Goal: Task Accomplishment & Management: Use online tool/utility

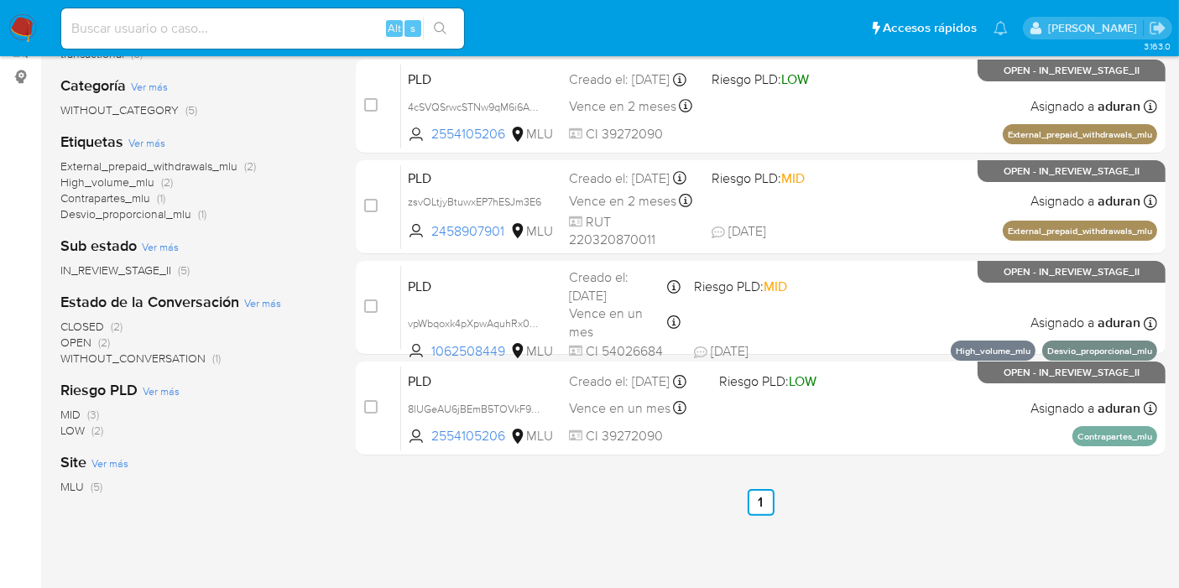
scroll to position [60, 0]
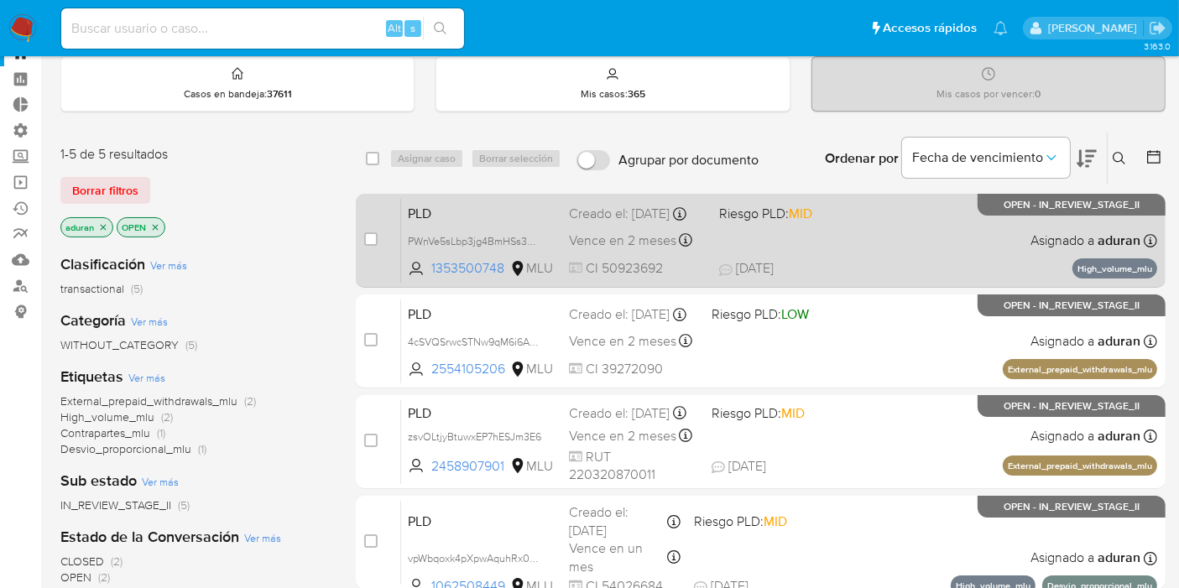
click at [853, 242] on span at bounding box center [787, 239] width 137 height 3
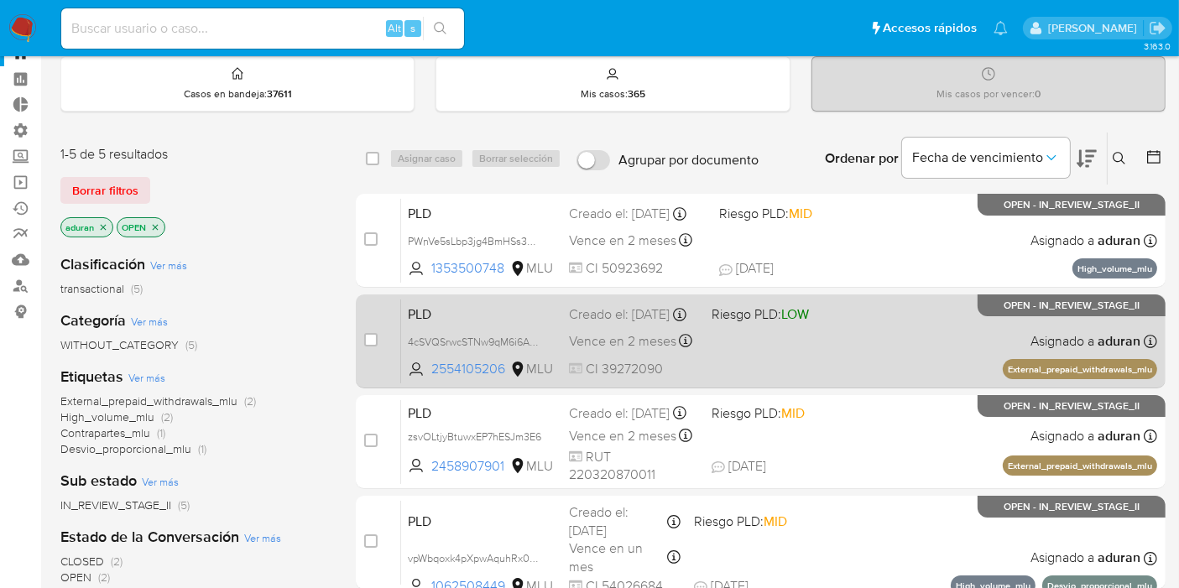
click at [805, 354] on div "PLD 4cSVQSrwcSTNw9qM6i6AbzTW 2554105206 MLU Riesgo PLD: LOW Creado el: 12/09/20…" at bounding box center [779, 341] width 756 height 85
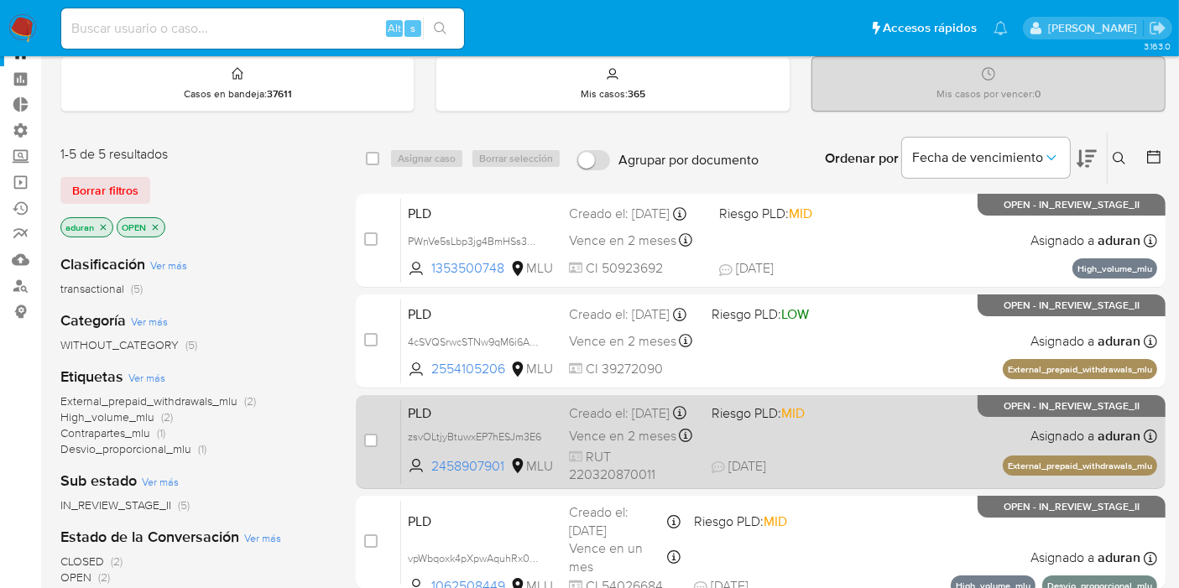
click at [766, 476] on span "05/10/2025" at bounding box center [739, 466] width 55 height 18
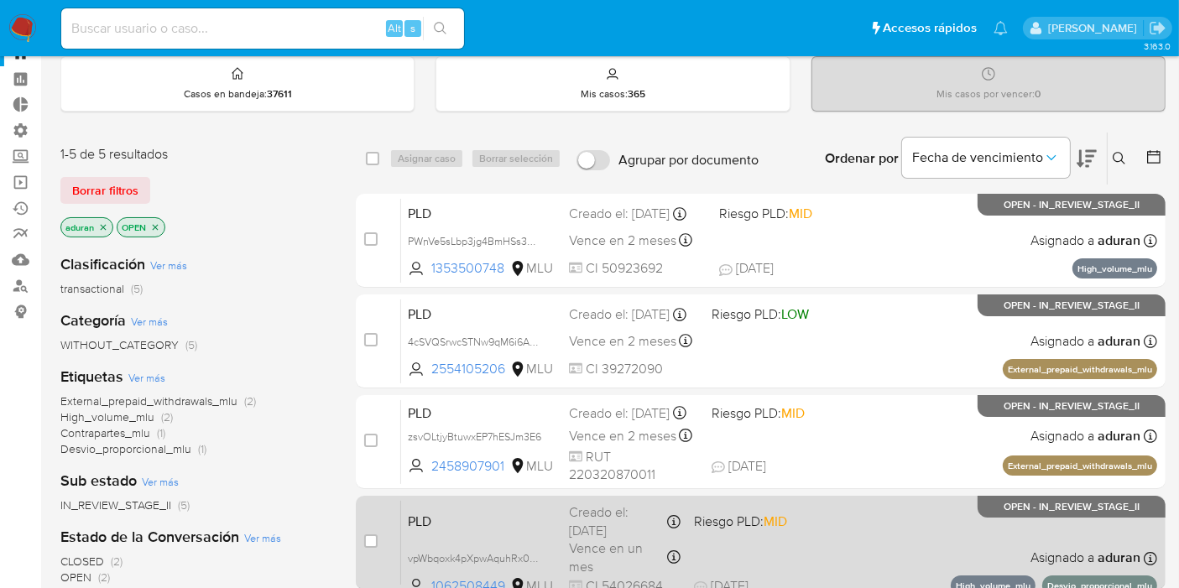
click at [811, 543] on div "PLD vpWbqoxk4pXpwAquhRx0GYzc 1062508449 MLU Riesgo PLD: MID Creado el: 12/08/20…" at bounding box center [779, 542] width 756 height 85
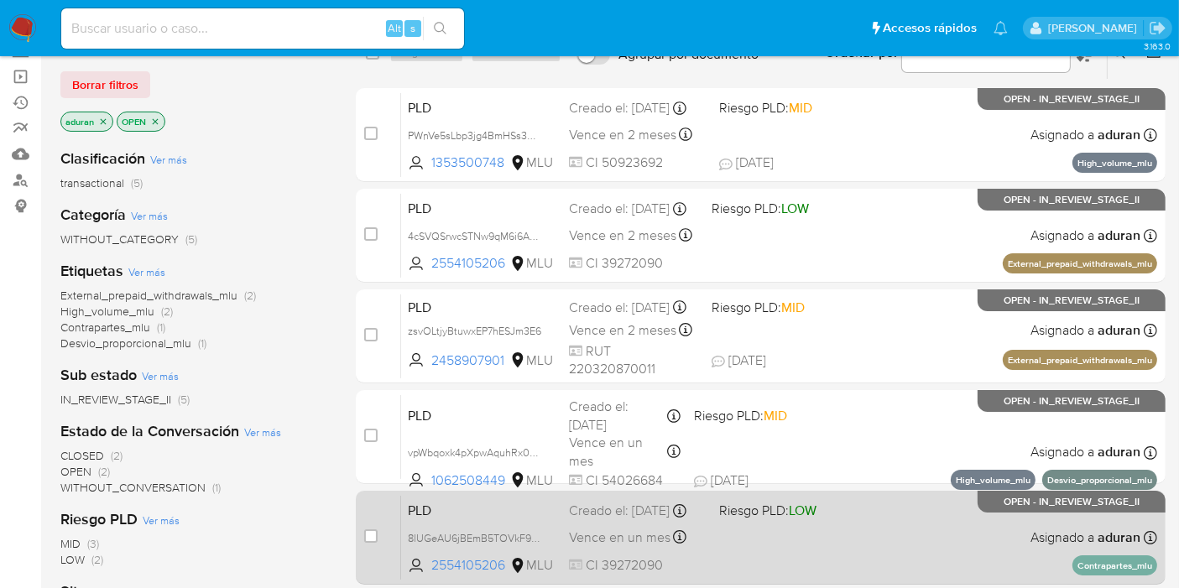
scroll to position [246, 0]
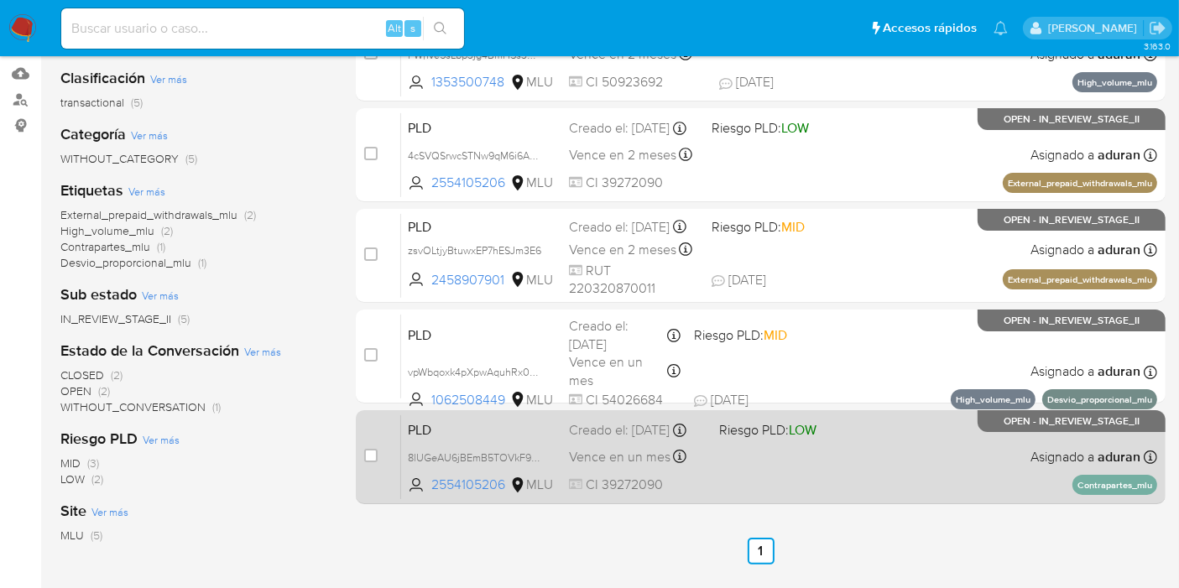
click at [786, 458] on span at bounding box center [787, 456] width 137 height 3
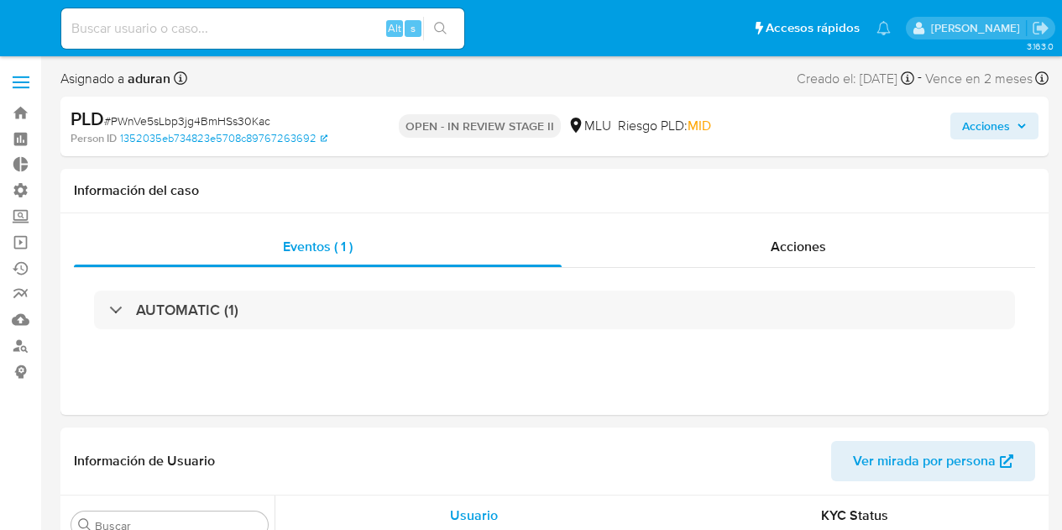
select select "10"
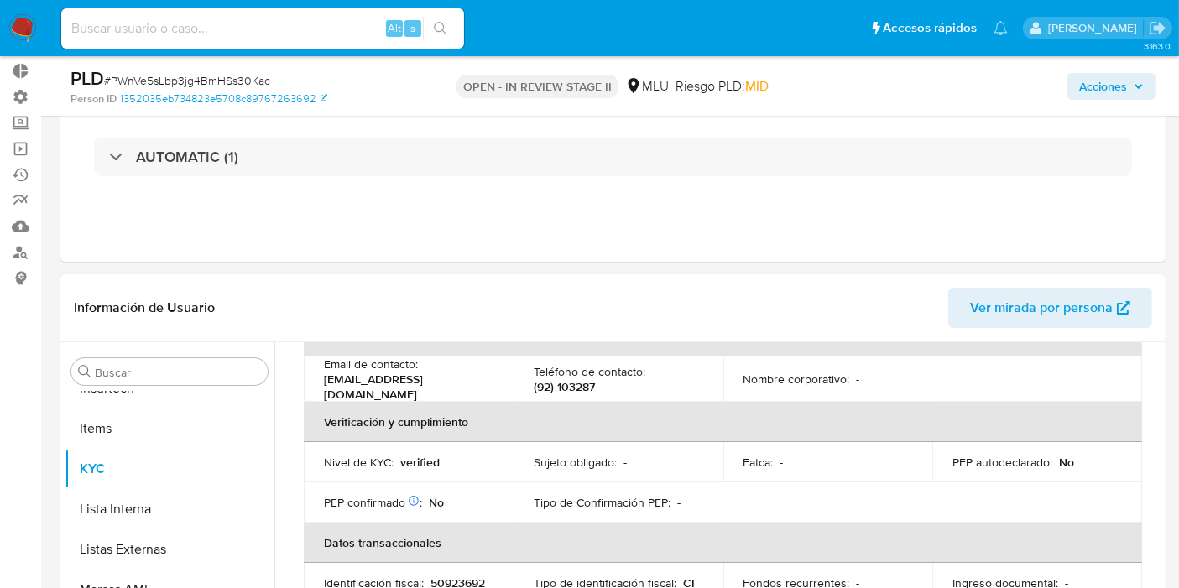
scroll to position [373, 0]
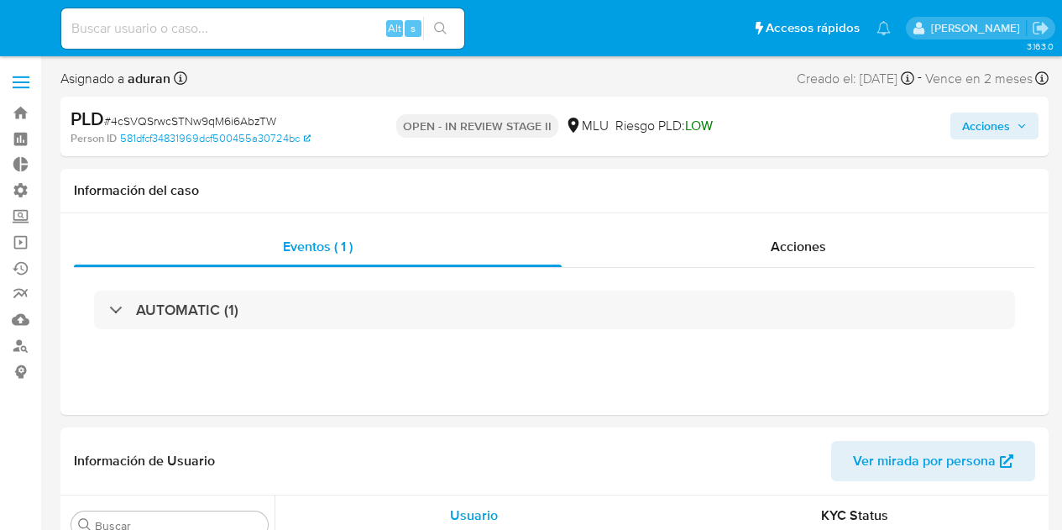
select select "10"
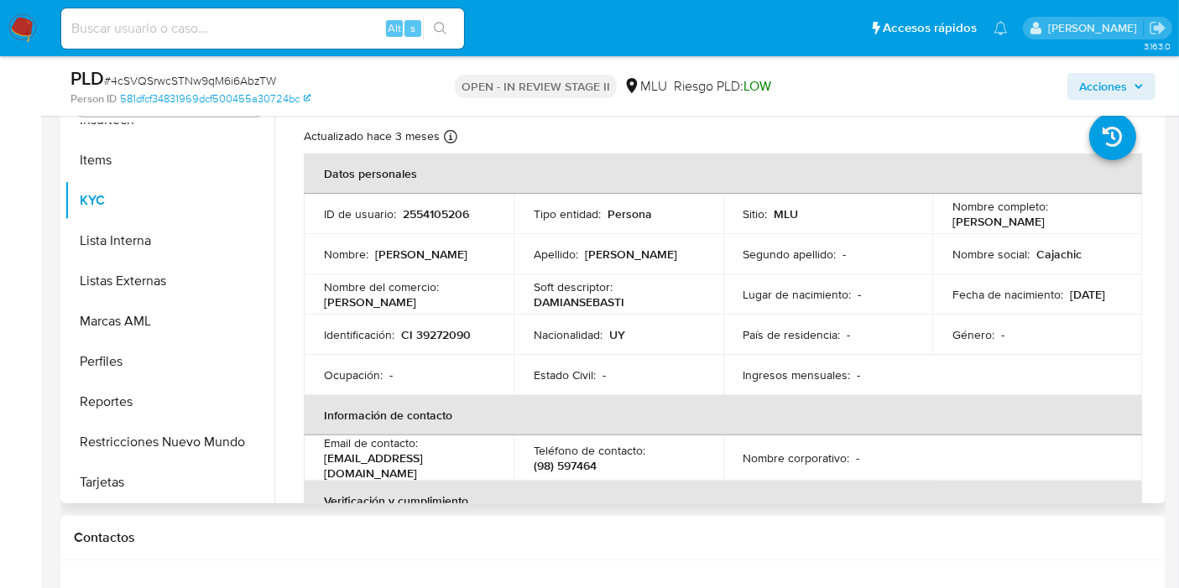
scroll to position [373, 0]
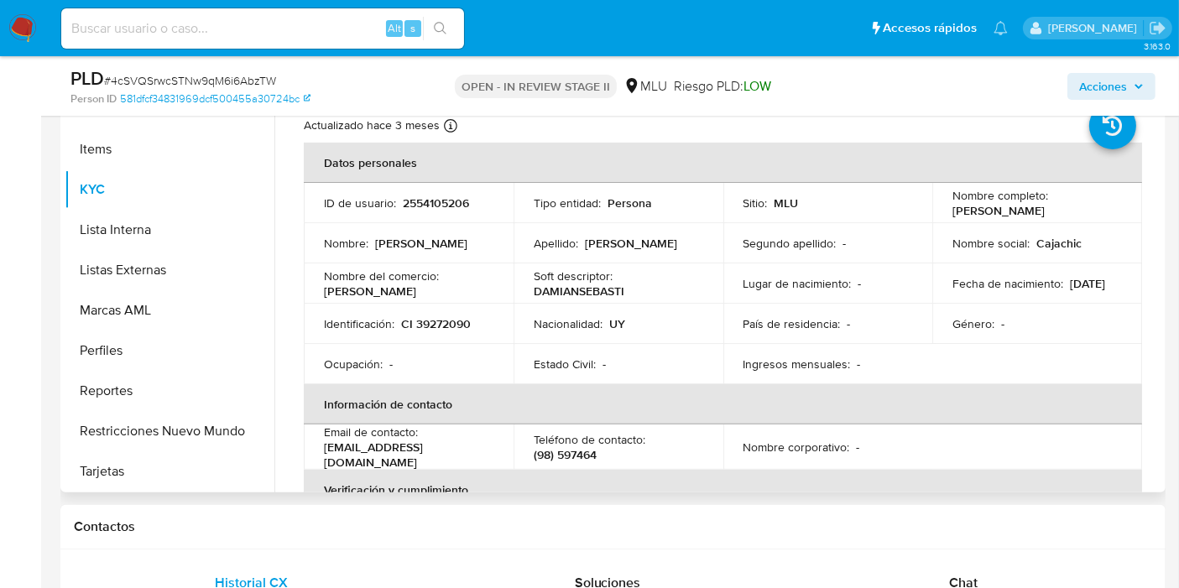
drag, startPoint x: 490, startPoint y: 457, endPoint x: 318, endPoint y: 457, distance: 172.1
click at [318, 457] on td "Email de contacto : afiliaciones.sutcra@gmail.com" at bounding box center [409, 447] width 210 height 45
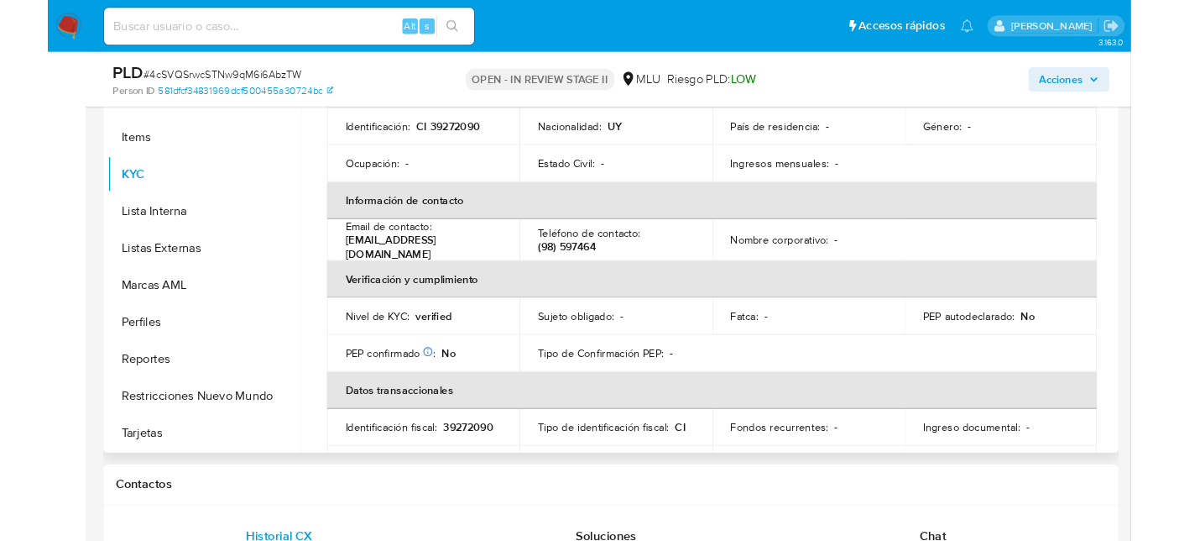
scroll to position [280, 0]
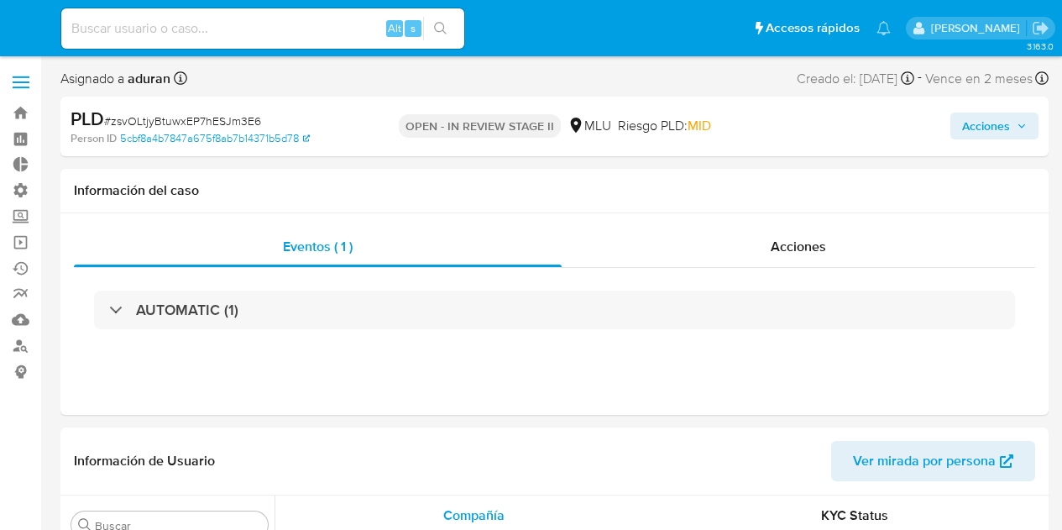
select select "10"
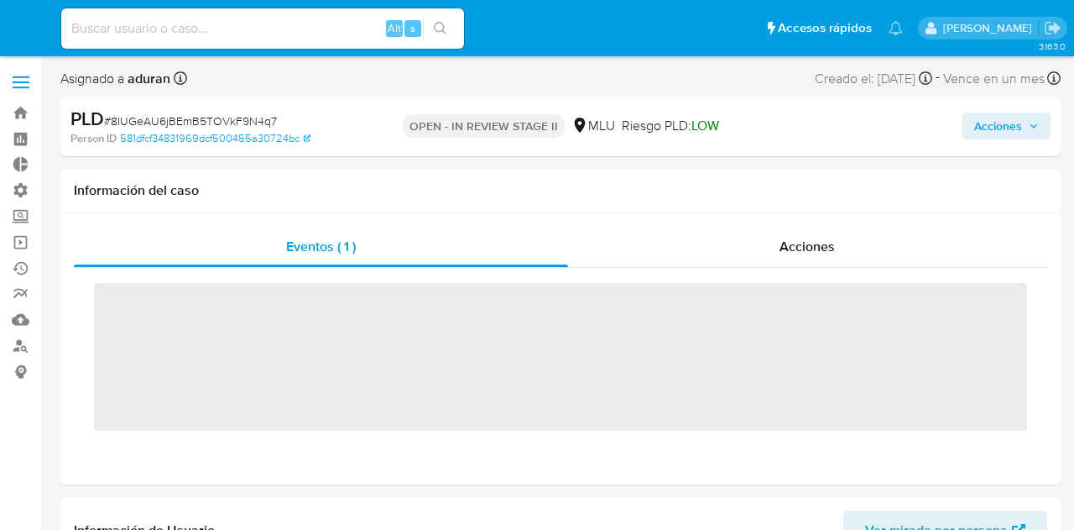
select select "10"
